Goal: Find specific page/section: Find specific page/section

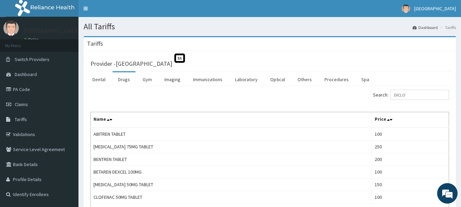
click at [413, 96] on input "DICLO" at bounding box center [420, 95] width 59 height 10
type input "D"
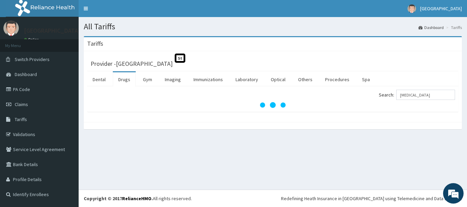
click at [304, 165] on div "All Tariffs Dashboard Tariffs Tariffs Provider - Geo Medical Centre St Dental D…" at bounding box center [273, 103] width 388 height 173
click at [439, 98] on input "HYDROCORTISONE" at bounding box center [425, 95] width 59 height 10
type input "H"
type input "TYDINEAL"
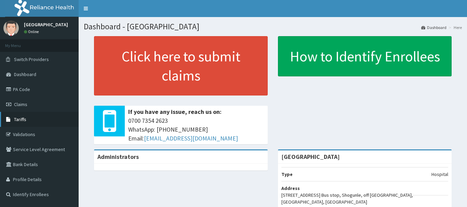
click at [33, 122] on link "Tariffs" at bounding box center [39, 119] width 79 height 15
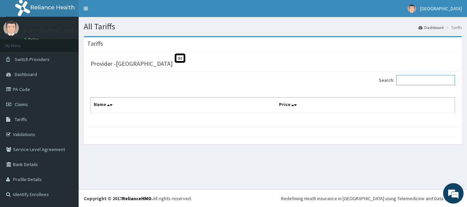
click at [411, 79] on input "Search:" at bounding box center [425, 80] width 59 height 10
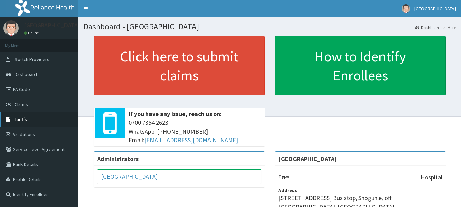
click at [35, 120] on link "Tariffs" at bounding box center [39, 119] width 79 height 15
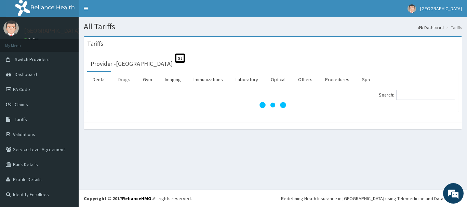
click at [125, 82] on link "Drugs" at bounding box center [124, 79] width 23 height 14
click at [408, 93] on input "Search:" at bounding box center [425, 95] width 59 height 10
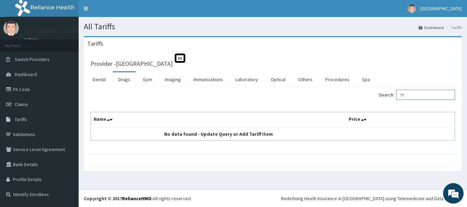
type input "T"
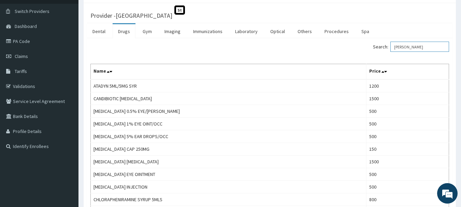
scroll to position [46, 0]
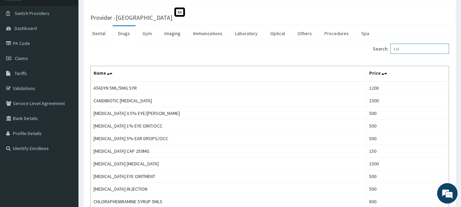
type input "L"
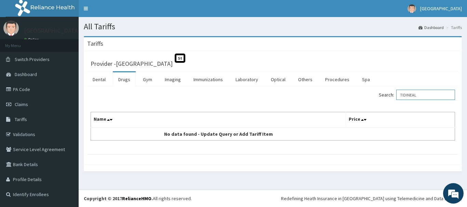
drag, startPoint x: 463, startPoint y: 83, endPoint x: 465, endPoint y: 80, distance: 3.7
click at [465, 80] on html "R EL Toggle navigation Geo Medical Centre Geo Medical Centre - geomedicalcentre…" at bounding box center [233, 103] width 467 height 207
type input "T"
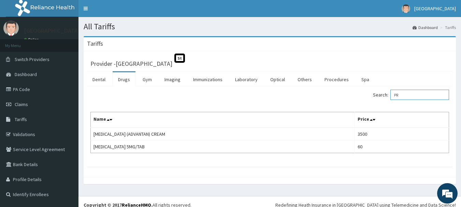
type input "P"
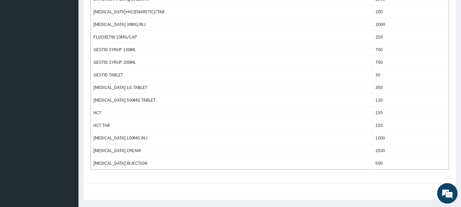
scroll to position [594, 0]
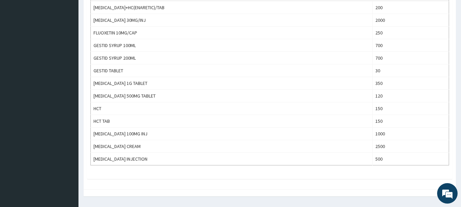
type input "HYDRO"
